Goal: Task Accomplishment & Management: Manage account settings

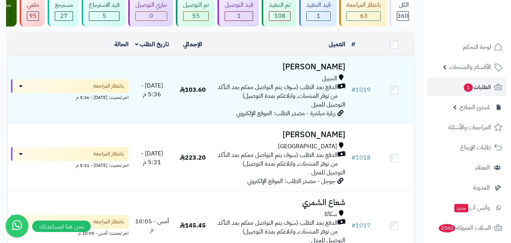
scroll to position [76, 0]
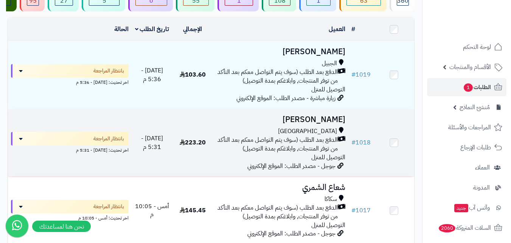
click at [257, 152] on span "الدفع بعد الطلب (سوف يتم التواصل معكم بعد التأكد من توفر المنتجات, وابلاغكم بمد…" at bounding box center [277, 143] width 122 height 17
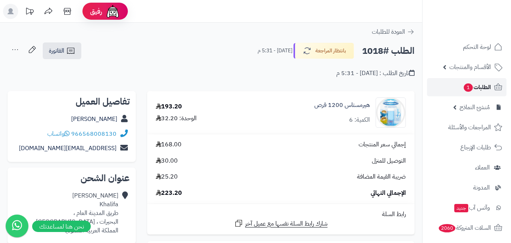
click at [472, 90] on span "الطلبات 1" at bounding box center [477, 87] width 28 height 11
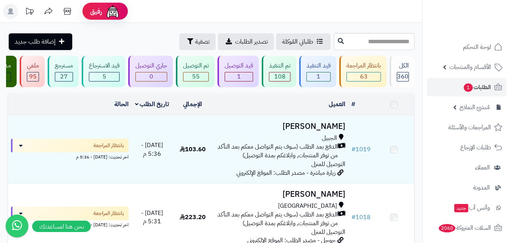
scroll to position [151, 0]
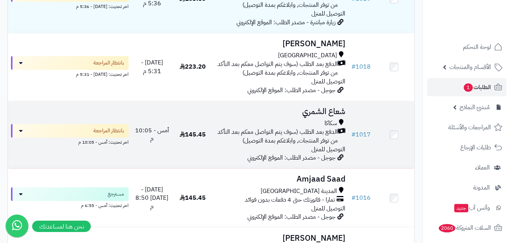
click at [265, 113] on h3 "شعاع الشمري" at bounding box center [280, 111] width 129 height 9
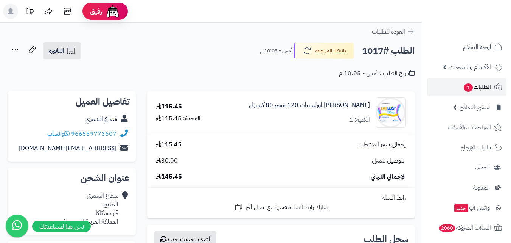
click at [484, 89] on span "الطلبات 1" at bounding box center [477, 87] width 28 height 11
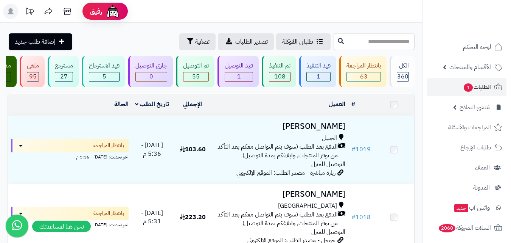
click at [296, 141] on div "الجبيل" at bounding box center [280, 138] width 129 height 9
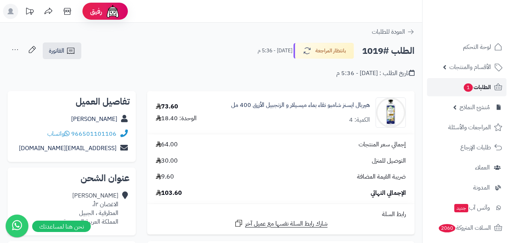
click at [481, 86] on span "الطلبات 1" at bounding box center [477, 87] width 28 height 11
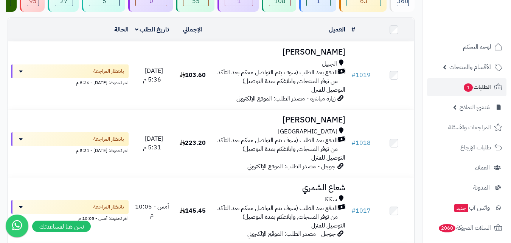
scroll to position [76, 0]
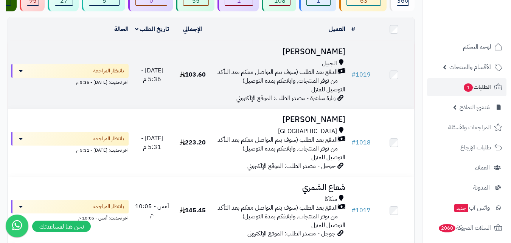
click at [273, 81] on span "الدفع بعد الطلب (سوف يتم التواصل معكم بعد التأكد من توفر المنتجات, وابلاغكم بمد…" at bounding box center [277, 76] width 122 height 17
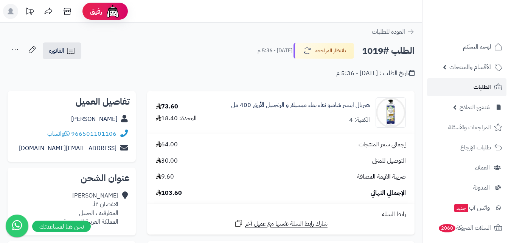
click at [481, 92] on span "الطلبات" at bounding box center [482, 87] width 17 height 11
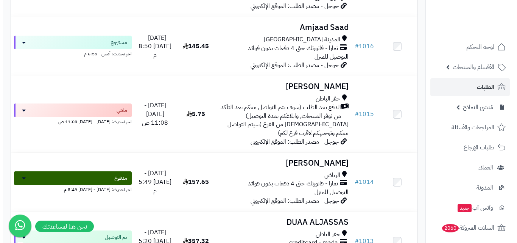
scroll to position [189, 0]
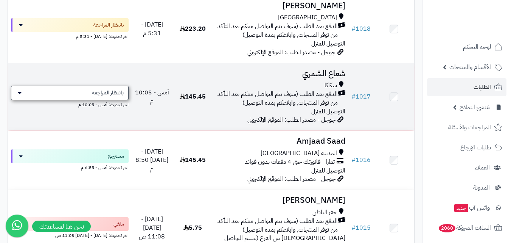
click at [46, 99] on div "بانتظار المراجعة" at bounding box center [70, 93] width 118 height 14
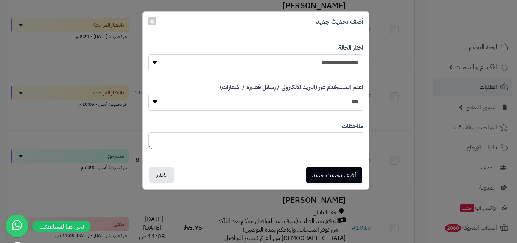
click at [331, 62] on select "**********" at bounding box center [255, 62] width 215 height 17
select select "**"
click at [148, 54] on select "**********" at bounding box center [255, 62] width 215 height 17
click at [349, 174] on button "أضف تحديث جديد" at bounding box center [334, 174] width 56 height 17
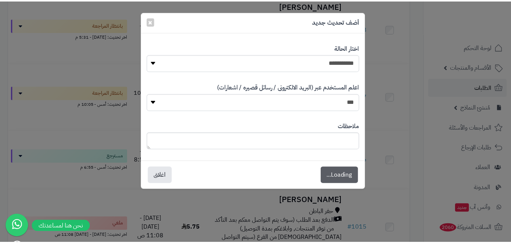
scroll to position [214, 0]
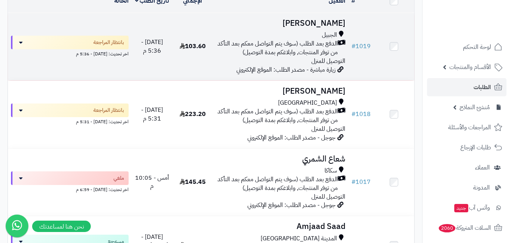
scroll to position [114, 0]
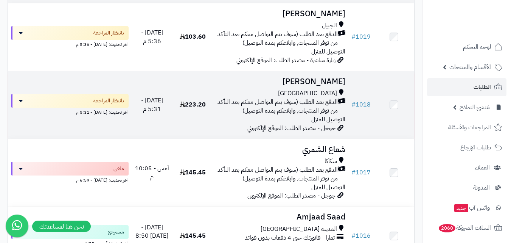
click at [274, 114] on span "الدفع بعد الطلب (سوف يتم التواصل معكم بعد التأكد من توفر المنتجات, وابلاغكم بمد…" at bounding box center [277, 106] width 122 height 17
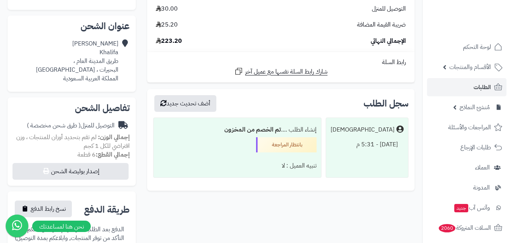
scroll to position [151, 0]
